Goal: Task Accomplishment & Management: Manage account settings

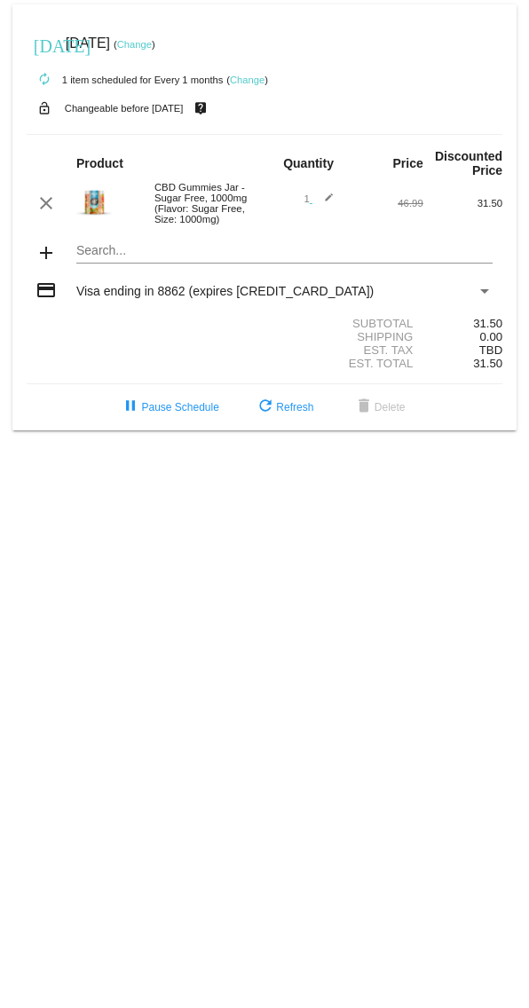
click at [319, 193] on div "clear CBD Gummies Jar - Sugar Free, 1000mg (Flavor: Sugar Free, Size: 1000mg) 1…" at bounding box center [265, 203] width 476 height 43
click at [320, 210] on mat-icon "edit" at bounding box center [322, 203] width 21 height 21
click at [321, 204] on mat-icon "send" at bounding box center [322, 204] width 21 height 21
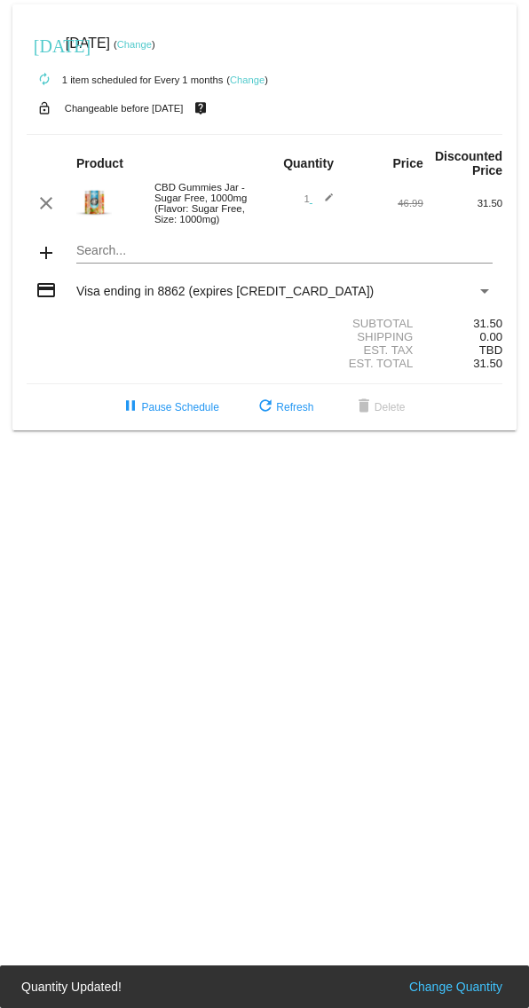
click at [321, 208] on mat-icon "edit" at bounding box center [322, 203] width 21 height 21
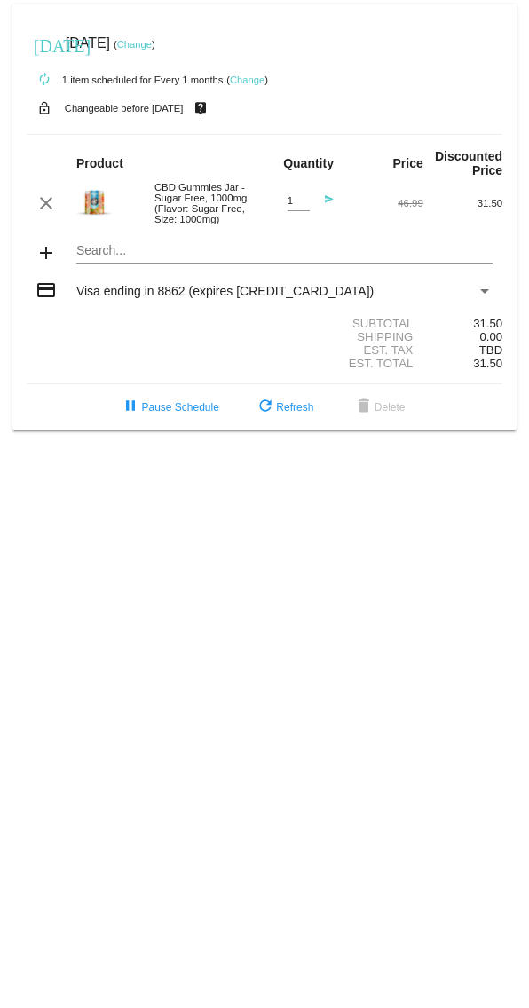
click at [278, 207] on div "1 Quantity send" at bounding box center [303, 203] width 59 height 41
click at [288, 206] on input "1" at bounding box center [299, 201] width 22 height 12
click at [274, 210] on div "1 Quantity send" at bounding box center [303, 203] width 59 height 41
click at [296, 205] on input "1" at bounding box center [299, 201] width 22 height 12
type input "2"
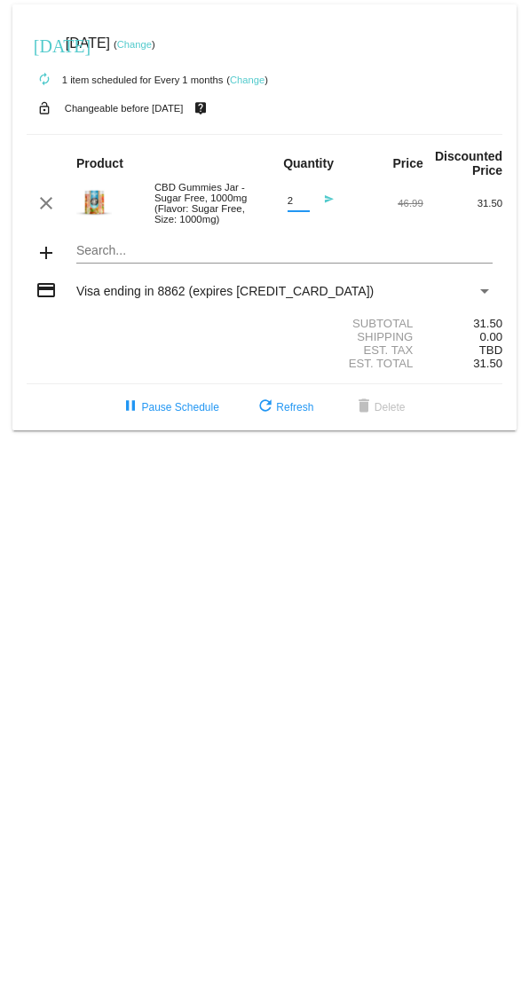
click at [327, 209] on mat-icon "send" at bounding box center [322, 204] width 21 height 21
click at [152, 39] on link "Change" at bounding box center [134, 44] width 35 height 11
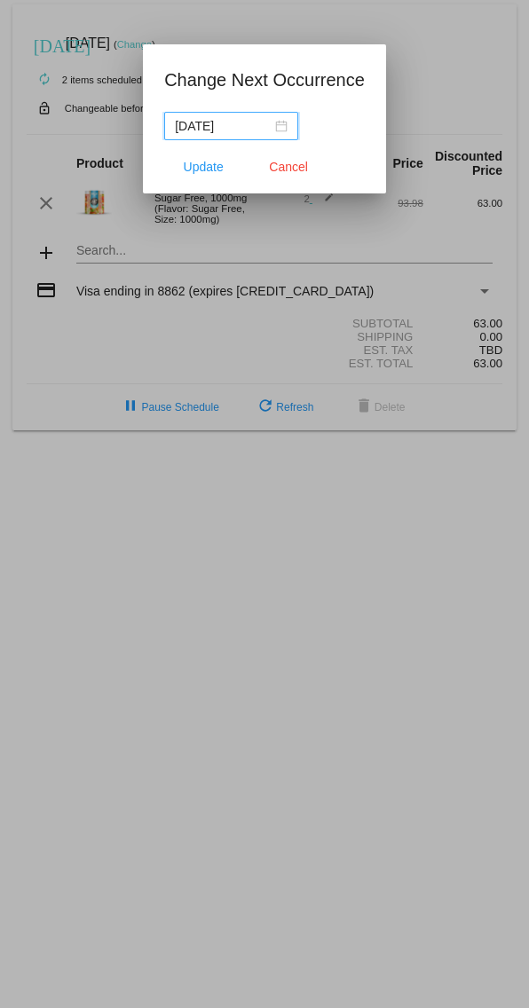
click at [261, 118] on input "[DATE]" at bounding box center [223, 126] width 97 height 20
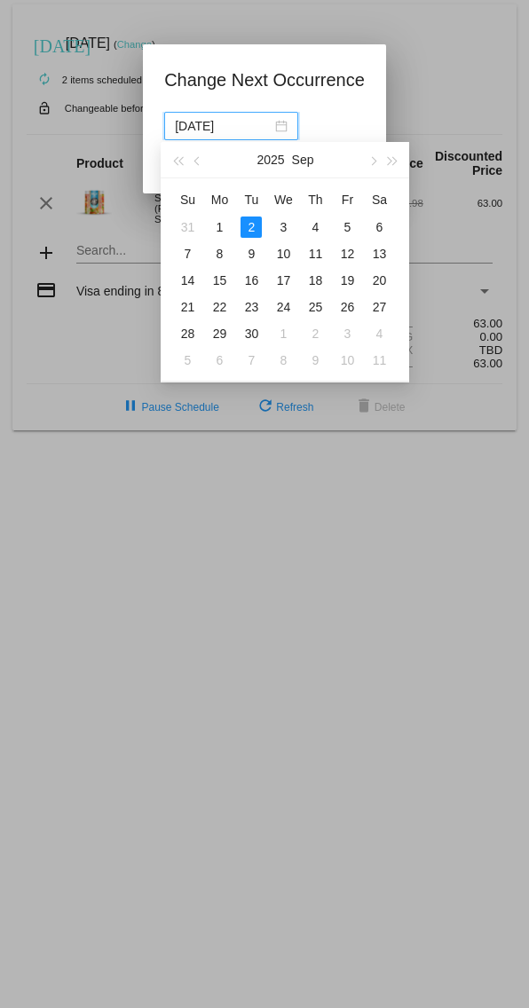
click at [179, 152] on button "button" at bounding box center [178, 159] width 20 height 35
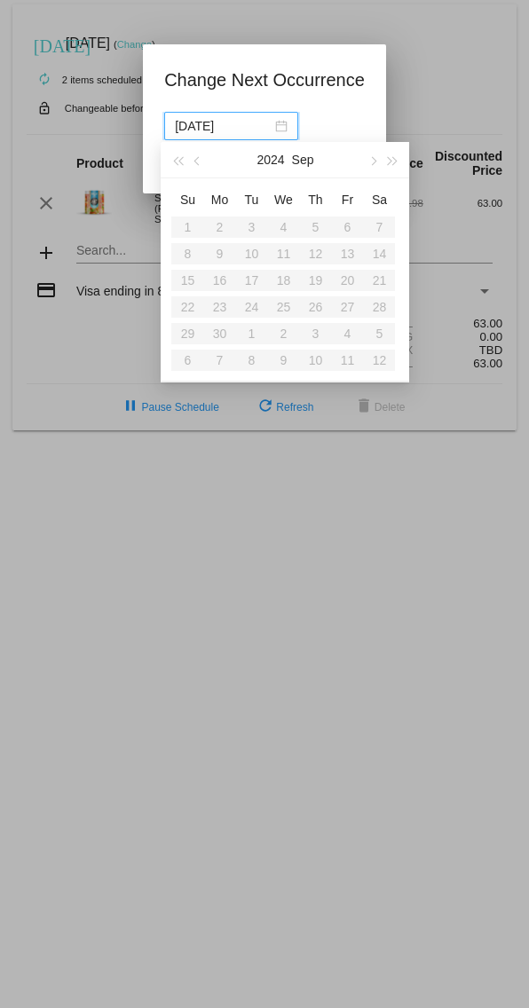
click at [174, 163] on button "button" at bounding box center [178, 159] width 20 height 35
click at [389, 153] on button "button" at bounding box center [392, 159] width 20 height 35
click at [385, 148] on button "button" at bounding box center [392, 159] width 20 height 35
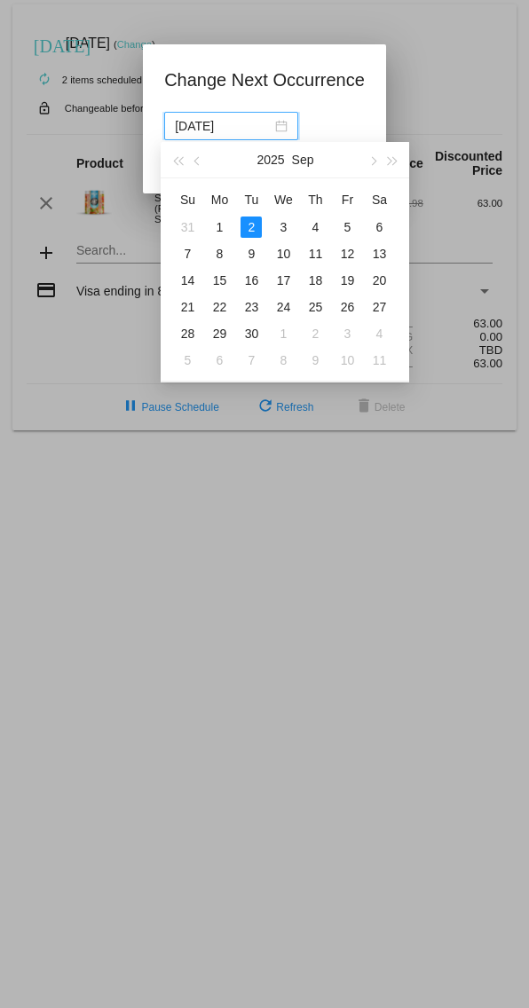
click at [385, 150] on button "button" at bounding box center [392, 159] width 20 height 35
click at [176, 155] on button "button" at bounding box center [178, 159] width 20 height 35
click at [204, 146] on button "button" at bounding box center [198, 159] width 20 height 35
click at [218, 331] on div "25" at bounding box center [219, 333] width 21 height 21
type input "[DATE]"
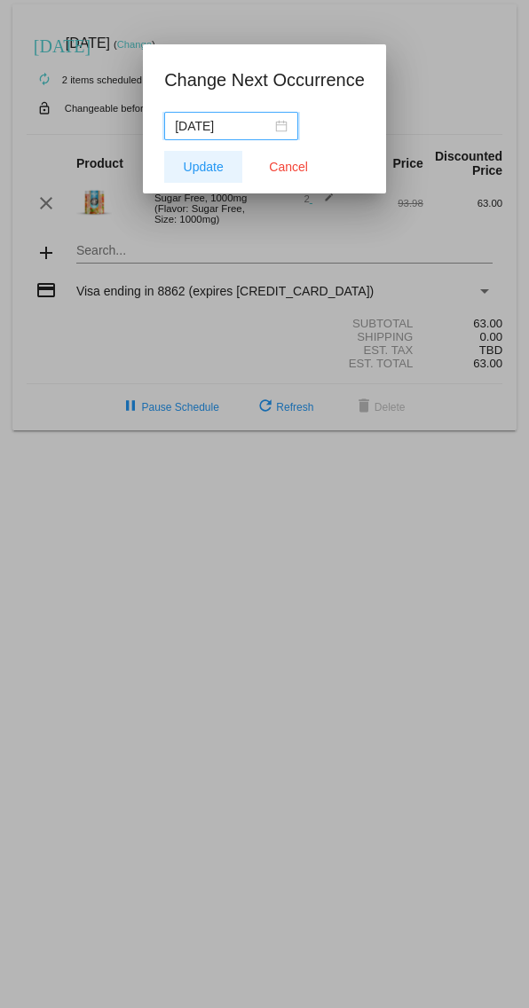
click at [184, 169] on span "Update" at bounding box center [204, 167] width 40 height 14
